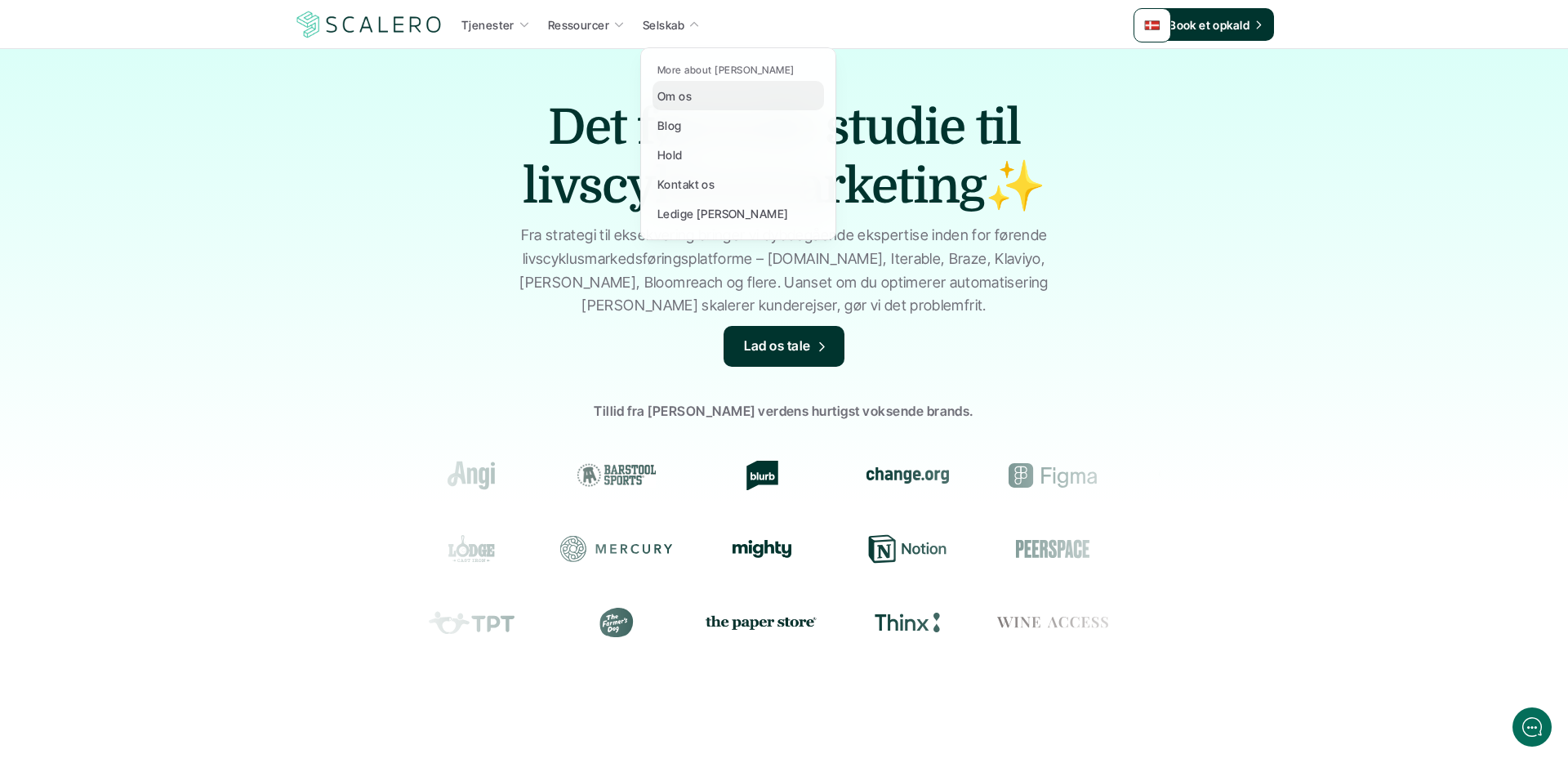
click at [681, 88] on p "Om os" at bounding box center [674, 96] width 34 height 17
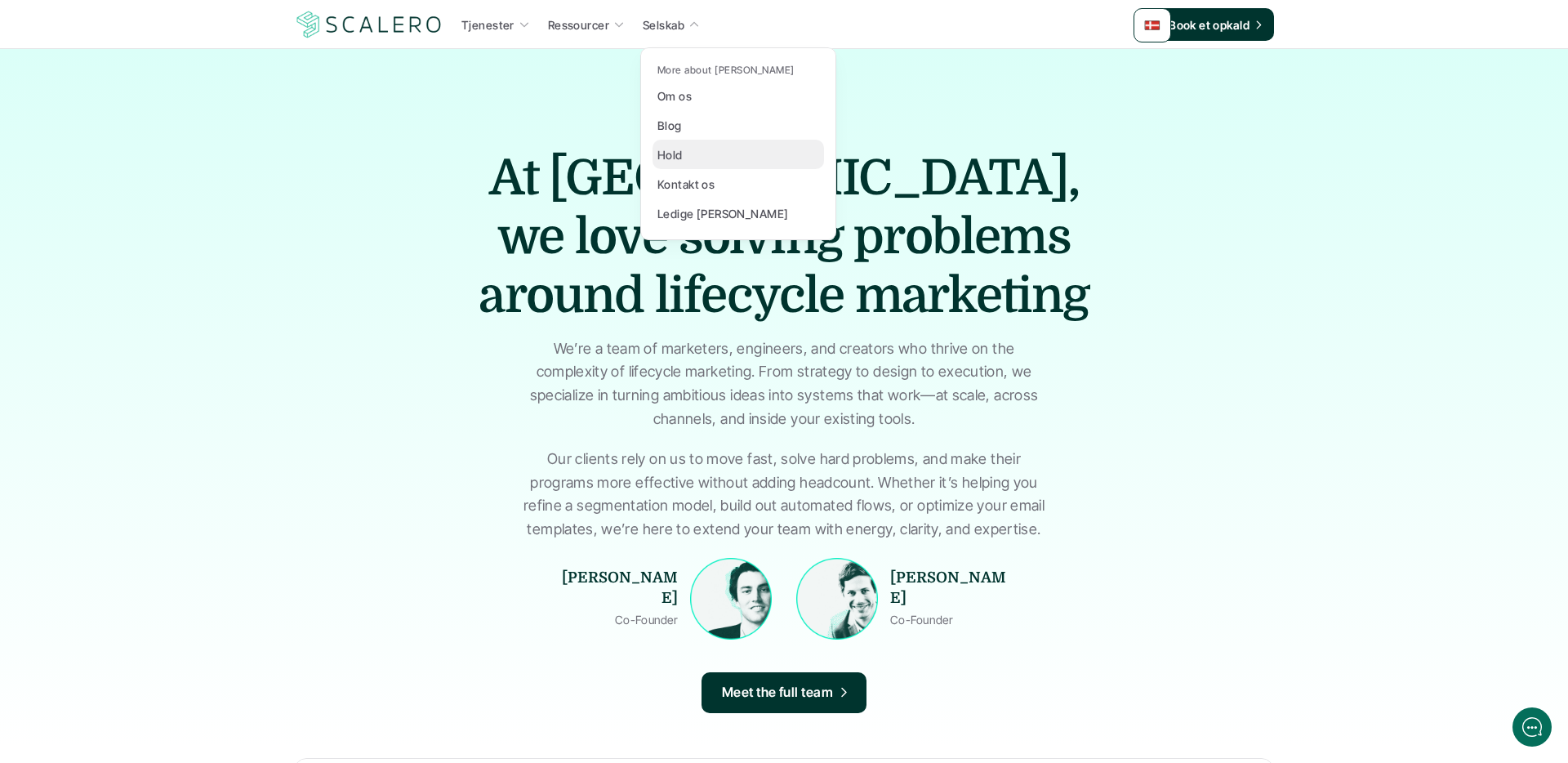
click at [670, 155] on p "Hold" at bounding box center [669, 155] width 25 height 17
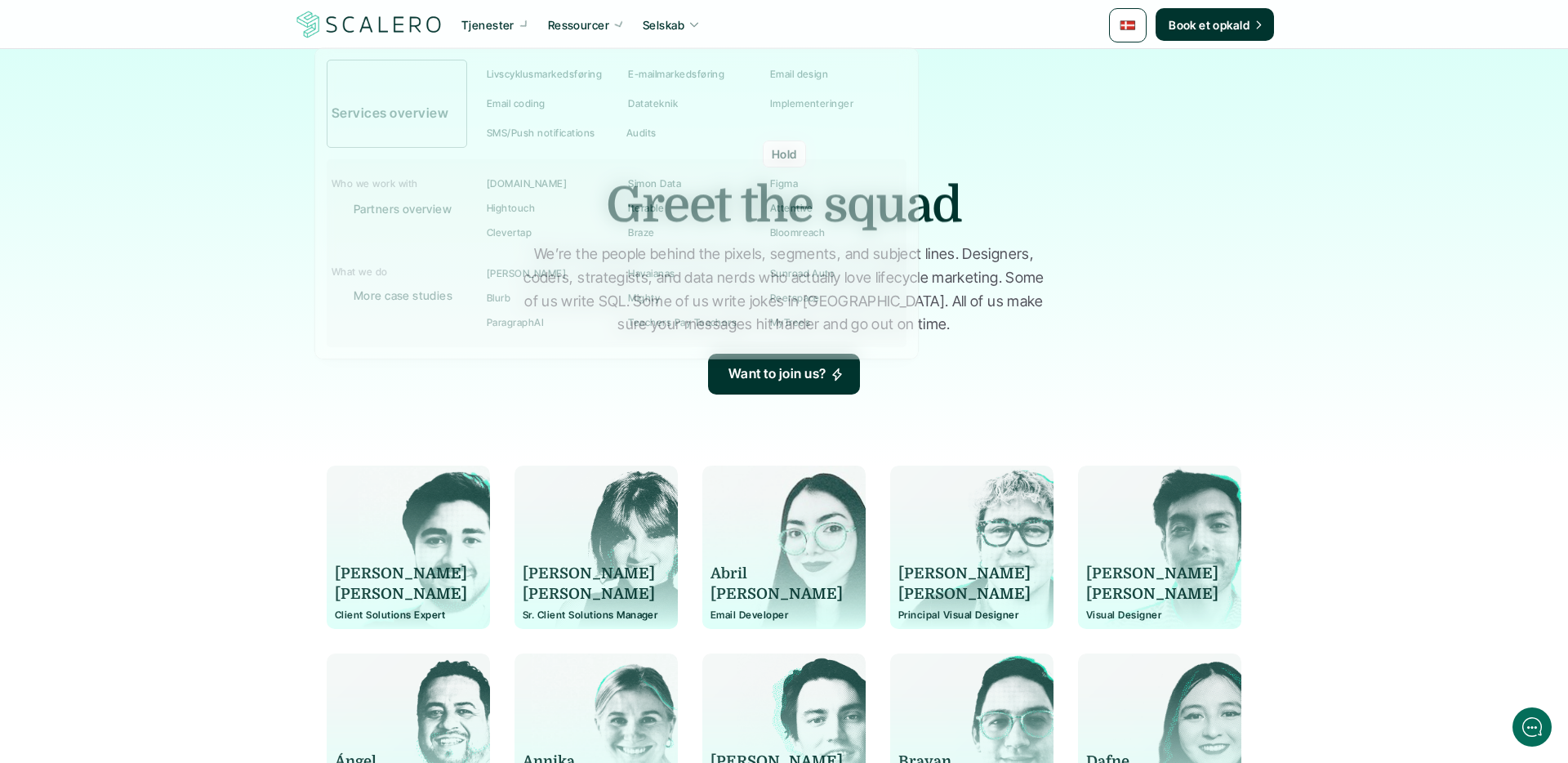
click at [338, 18] on img at bounding box center [369, 25] width 150 height 31
